Goal: Find contact information: Find contact information

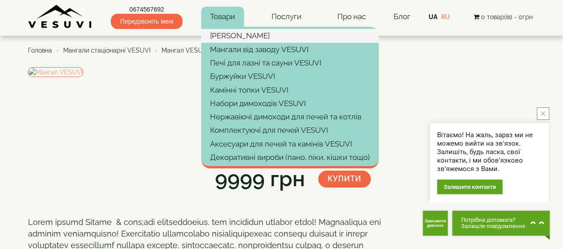
click at [228, 37] on link "[PERSON_NAME]" at bounding box center [290, 35] width 178 height 13
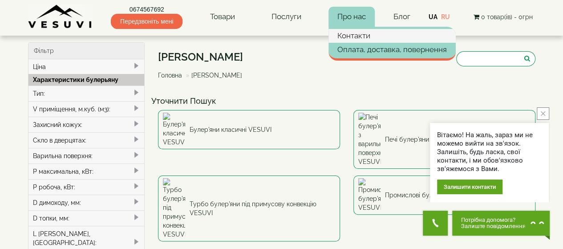
click at [360, 36] on link "Контакти" at bounding box center [391, 35] width 127 height 13
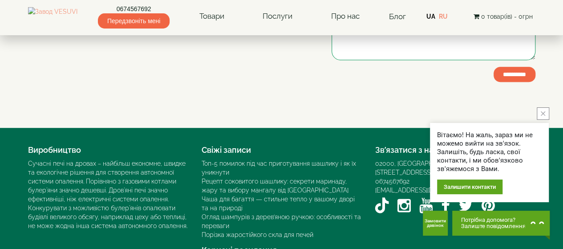
scroll to position [133, 0]
